Goal: Information Seeking & Learning: Learn about a topic

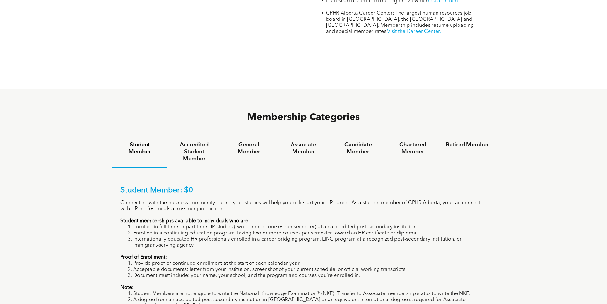
scroll to position [404, 0]
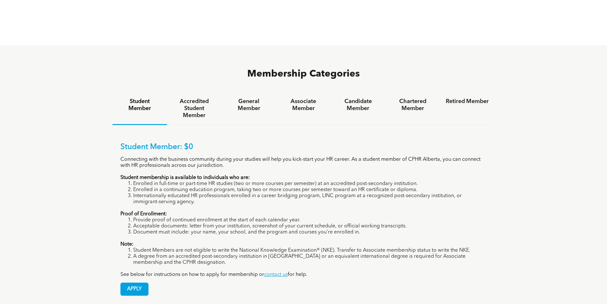
click at [378, 253] on li "A degree from an accredited post-secondary institution in [GEOGRAPHIC_DATA] or …" at bounding box center [310, 259] width 354 height 12
click at [190, 241] on div "Student Member: $0 Connecting with the business community during your studies w…" at bounding box center [304, 210] width 367 height 135
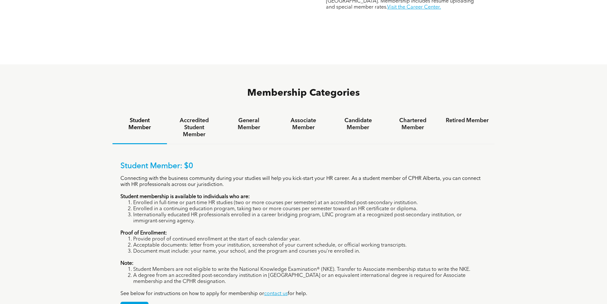
scroll to position [383, 0]
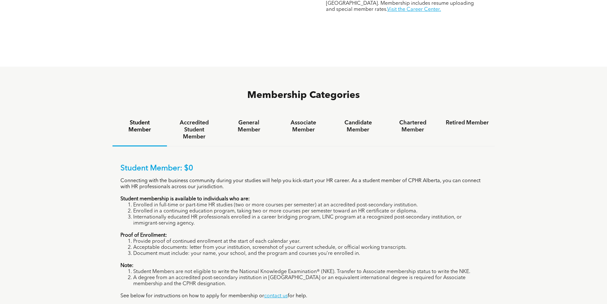
click at [319, 214] on li "Internationally educated HR professionals enrolled in a career bridging program…" at bounding box center [310, 220] width 354 height 12
click at [231, 214] on li "Internationally educated HR professionals enrolled in a career bridging program…" at bounding box center [310, 220] width 354 height 12
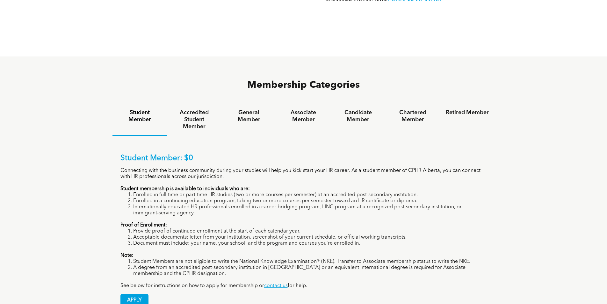
scroll to position [414, 0]
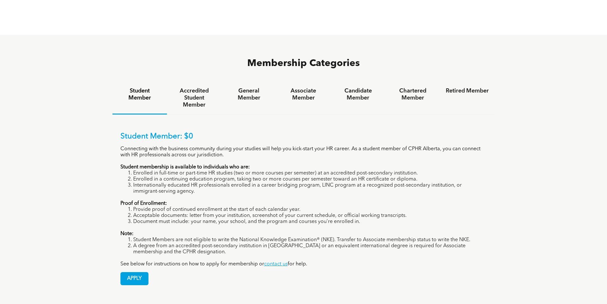
click at [229, 202] on div "Student Member: $0 Connecting with the business community during your studies w…" at bounding box center [304, 199] width 367 height 135
click at [190, 87] on h4 "Accredited Student Member" at bounding box center [194, 97] width 43 height 21
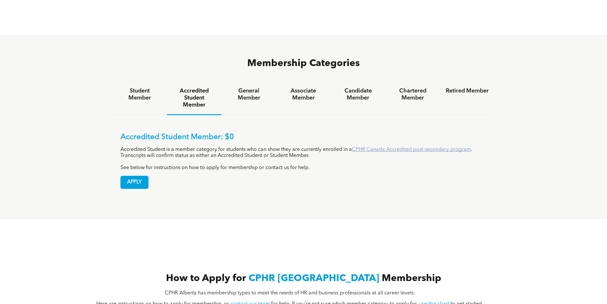
click at [395, 147] on link "CPHR Canada Accredited post-secondary program" at bounding box center [411, 149] width 119 height 5
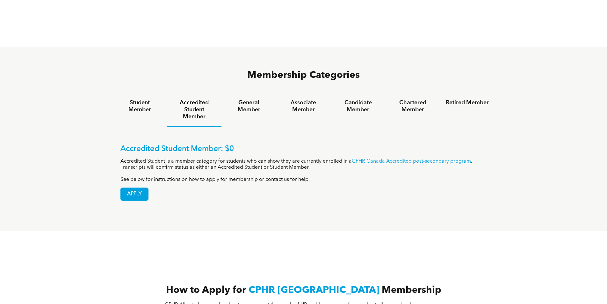
scroll to position [393, 0]
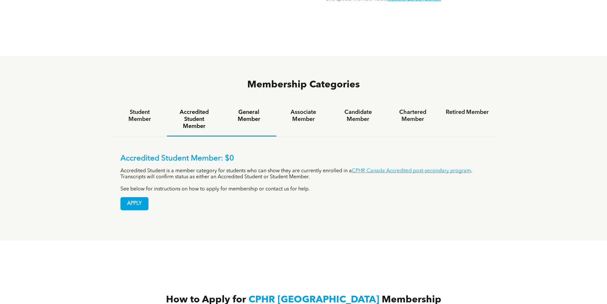
click at [260, 103] on div "General Member" at bounding box center [249, 119] width 55 height 33
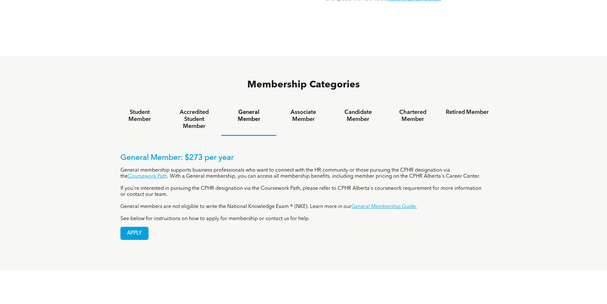
click at [225, 103] on div "General Member" at bounding box center [249, 119] width 55 height 33
drag, startPoint x: 195, startPoint y: 90, endPoint x: 212, endPoint y: 128, distance: 42.0
click at [195, 109] on h4 "Accredited Student Member" at bounding box center [194, 119] width 43 height 21
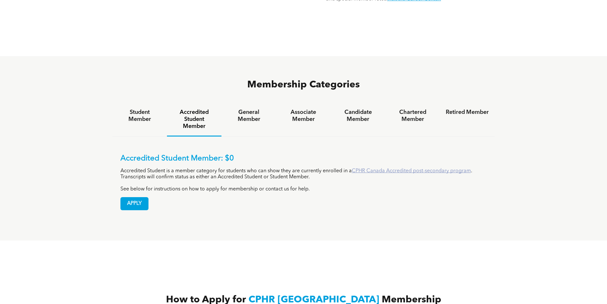
click at [388, 168] on link "CPHR Canada Accredited post-secondary program" at bounding box center [411, 170] width 119 height 5
click at [298, 103] on div "Associate Member" at bounding box center [303, 119] width 55 height 33
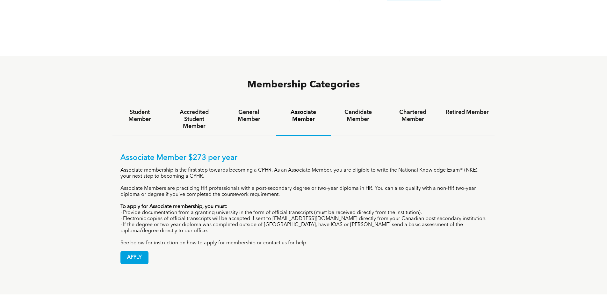
click at [257, 103] on div "General Member" at bounding box center [249, 119] width 55 height 33
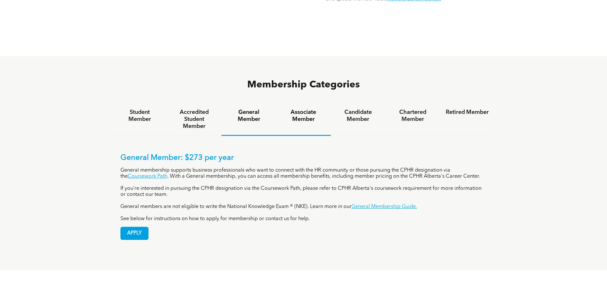
click at [297, 109] on h4 "Associate Member" at bounding box center [303, 116] width 43 height 14
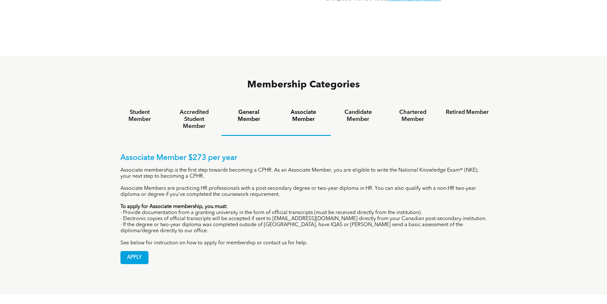
click at [254, 109] on h4 "General Member" at bounding box center [248, 116] width 43 height 14
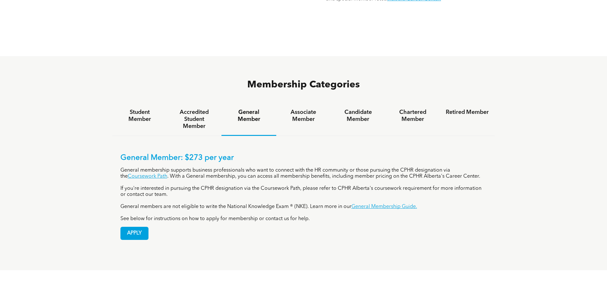
click at [301, 186] on p "If you're interested in pursuing the CPHR designation via the Coursework Path, …" at bounding box center [304, 192] width 367 height 12
click at [214, 158] on div "General Member: $273 per year General membership supports business professional…" at bounding box center [304, 187] width 367 height 69
click at [300, 103] on div "Associate Member" at bounding box center [303, 119] width 55 height 33
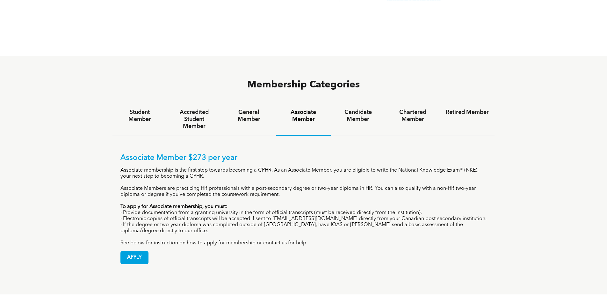
click at [286, 222] on p "· If the degree or two-year diploma was completed outside of [GEOGRAPHIC_DATA],…" at bounding box center [304, 228] width 367 height 12
click at [357, 186] on p "Associate Members are practicing HR professionals with a post-secondary degree …" at bounding box center [304, 192] width 367 height 12
click at [323, 222] on p "· If the degree or two-year diploma was completed outside of [GEOGRAPHIC_DATA],…" at bounding box center [304, 228] width 367 height 12
click at [353, 103] on div "Candidate Member" at bounding box center [358, 119] width 55 height 33
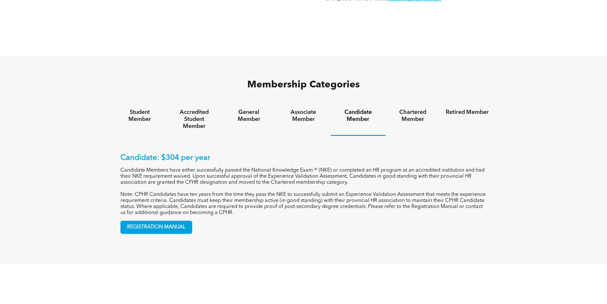
click at [325, 167] on p "Candidate Members have either successfully passed the National Knowledge Exam ®…" at bounding box center [304, 176] width 367 height 18
click at [378, 192] on p "Note: CPHR Candidates have ten years from the time they pass the NKE to success…" at bounding box center [304, 204] width 367 height 24
click at [407, 109] on h4 "Chartered Member" at bounding box center [413, 116] width 43 height 14
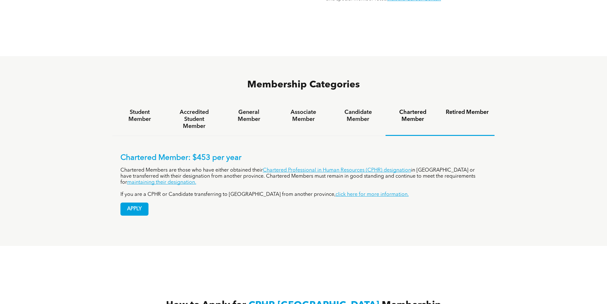
click at [441, 103] on div "Retired Member" at bounding box center [467, 119] width 55 height 33
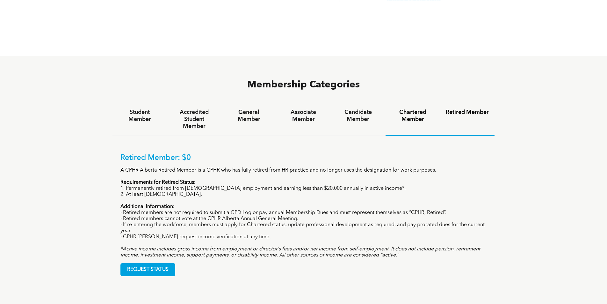
click at [413, 109] on h4 "Chartered Member" at bounding box center [413, 116] width 43 height 14
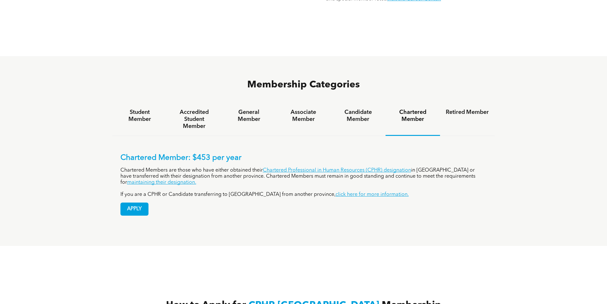
click at [463, 167] on p "Chartered Members are those who have either obtained their Chartered Profession…" at bounding box center [304, 176] width 367 height 18
click at [196, 180] on link "maintaining their designation." at bounding box center [161, 182] width 69 height 5
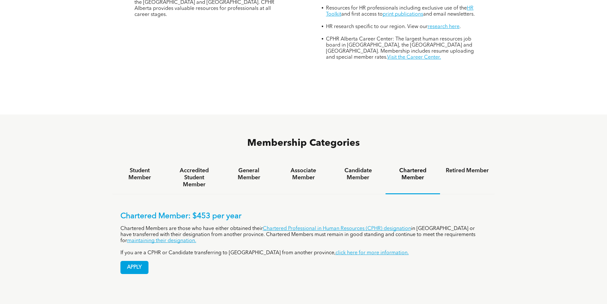
scroll to position [340, 0]
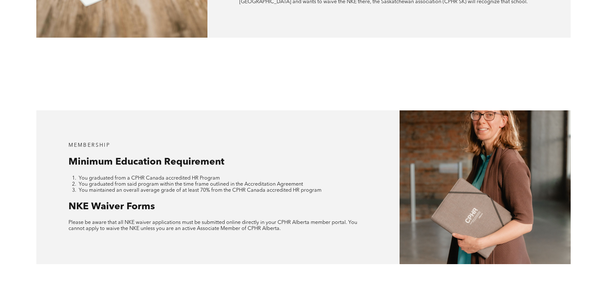
scroll to position [574, 0]
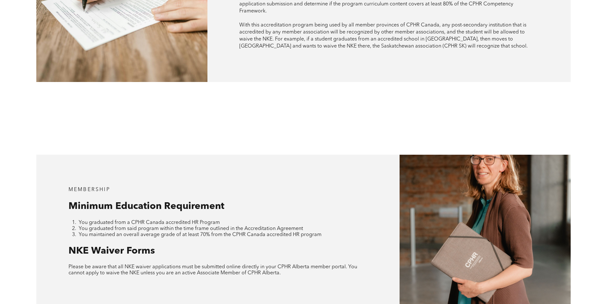
scroll to position [542, 0]
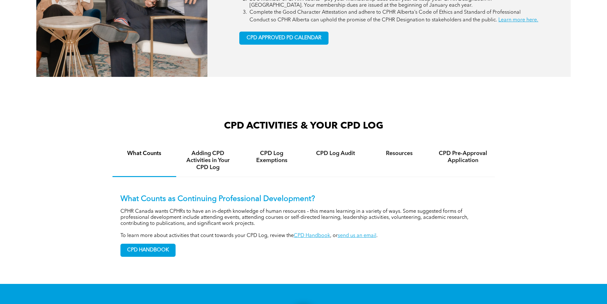
scroll to position [393, 0]
